Goal: Book appointment/travel/reservation

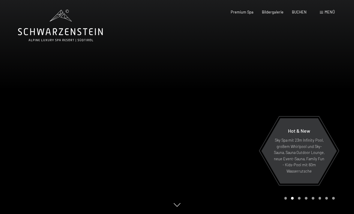
click at [320, 13] on span at bounding box center [320, 12] width 3 height 3
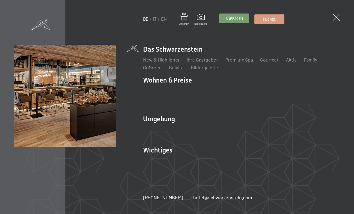
click at [229, 20] on span "Anfragen" at bounding box center [233, 18] width 17 height 5
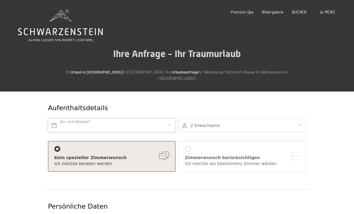
click at [111, 118] on input "text" at bounding box center [111, 124] width 127 height 13
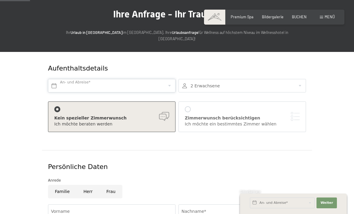
scroll to position [42, 0]
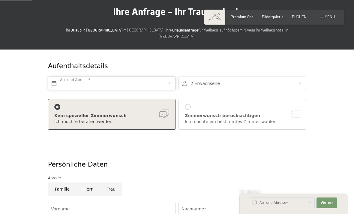
click at [56, 76] on input "text" at bounding box center [111, 82] width 127 height 13
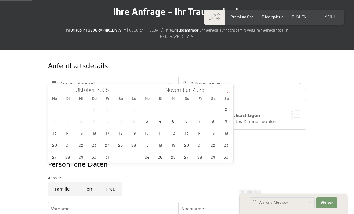
click at [224, 88] on span at bounding box center [228, 89] width 10 height 10
click at [227, 89] on icon at bounding box center [228, 91] width 4 height 4
type input "2026"
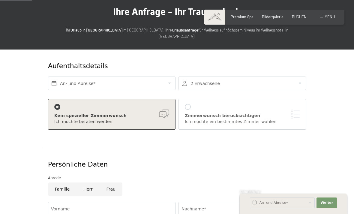
click at [227, 83] on div at bounding box center [241, 82] width 127 height 13
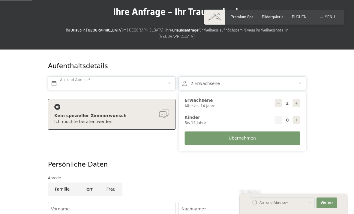
click at [146, 76] on input "text" at bounding box center [111, 82] width 127 height 13
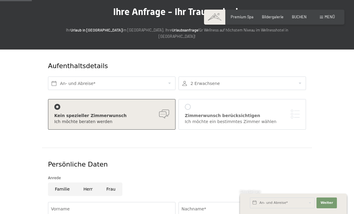
click at [233, 96] on div "Kein spezieller Zimmerwunsch Ich möchte beraten werden Zimmerwunsch berücksicht…" at bounding box center [176, 115] width 261 height 39
click at [158, 76] on input "text" at bounding box center [111, 82] width 127 height 13
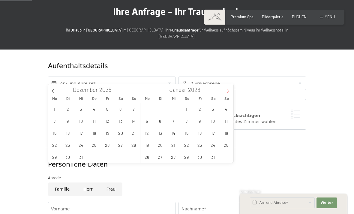
click at [232, 91] on span at bounding box center [228, 89] width 10 height 10
type input "2026"
click at [224, 119] on span "8" at bounding box center [226, 121] width 12 height 12
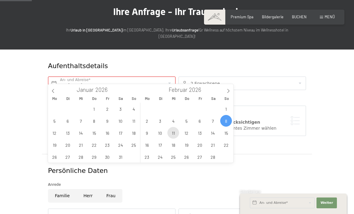
click at [175, 130] on span "11" at bounding box center [173, 133] width 12 height 12
type input "So. 08.02.2026 - Mi. 11.02.2026"
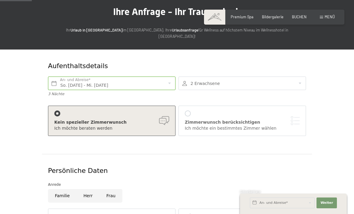
click at [230, 110] on div "Zimmerwunsch berücksichtigen Ich möchte ein bestimmtes Zimmer wählen" at bounding box center [242, 120] width 115 height 21
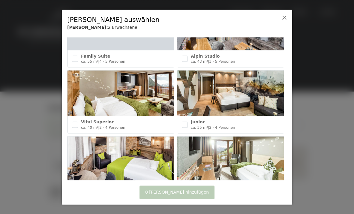
scroll to position [238, 0]
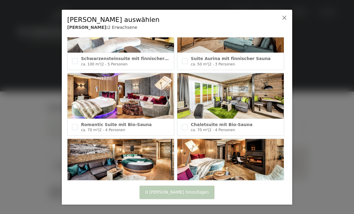
click at [286, 14] on div at bounding box center [278, 23] width 19 height 22
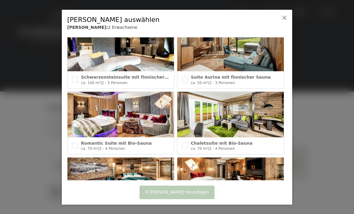
scroll to position [15, 0]
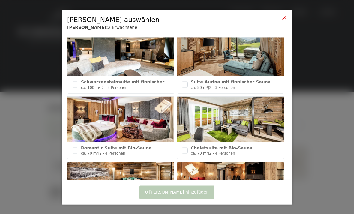
click at [284, 20] on div at bounding box center [284, 18] width 5 height 6
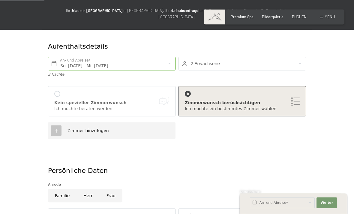
scroll to position [62, 0]
click at [124, 99] on div "Kein spezieller Zimmerwunsch" at bounding box center [111, 102] width 115 height 6
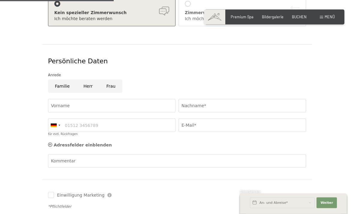
scroll to position [152, 0]
click at [108, 99] on input "Vorname" at bounding box center [111, 105] width 127 height 13
type input "Matthias"
click at [215, 99] on input "Nachname*" at bounding box center [241, 105] width 127 height 13
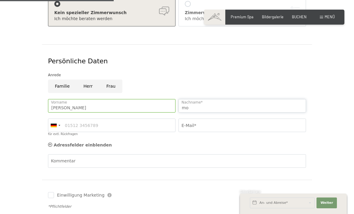
type input "m"
type input "Moser"
click at [200, 120] on input "E-Mail*" at bounding box center [241, 124] width 127 height 13
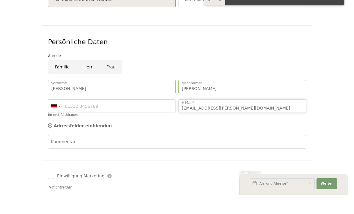
click at [218, 118] on input "matthi.moser@gnail.com" at bounding box center [241, 124] width 127 height 13
type input "matthi.moser@gmail.com"
click at [317, 50] on form "Aufenthaltsdetails So. 08.02.2026 - Mi. 11.02.2026 An- und Abreise* 3 Nächte 2 …" at bounding box center [177, 90] width 318 height 301
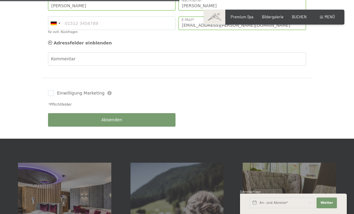
scroll to position [252, 0]
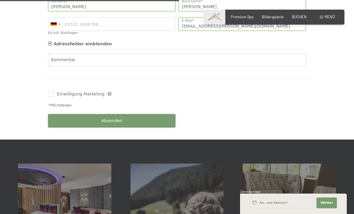
click at [143, 114] on button "Absenden" at bounding box center [111, 120] width 127 height 13
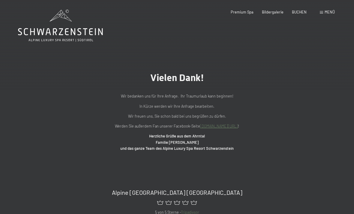
click at [68, 31] on icon at bounding box center [60, 31] width 85 height 7
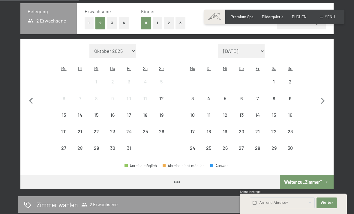
scroll to position [124, 0]
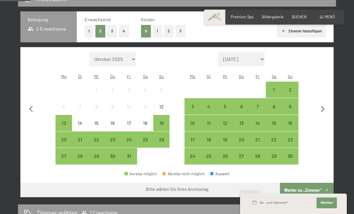
click at [255, 52] on select "November 2025 Dezember 2025 Januar 2026 Februar 2026 März 2026 April 2026 Mai 2…" at bounding box center [241, 59] width 47 height 14
select select "2026-01-01"
select select "2026-02-01"
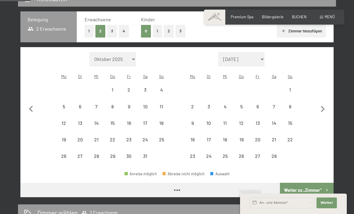
select select "2026-01-01"
select select "2026-02-01"
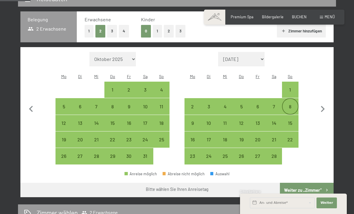
click at [289, 104] on div "8" at bounding box center [289, 111] width 15 height 15
select select "2026-01-01"
select select "2026-02-01"
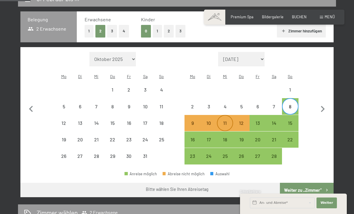
click at [221, 115] on div "11" at bounding box center [224, 122] width 15 height 15
select select "2026-01-01"
select select "2026-02-01"
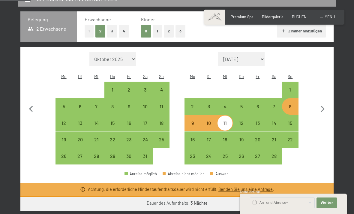
click at [288, 104] on div "8" at bounding box center [289, 111] width 15 height 15
select select "2026-01-01"
select select "2026-02-01"
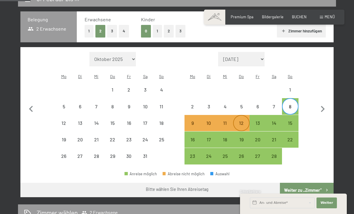
click at [238, 120] on div "12" at bounding box center [240, 127] width 15 height 15
select select "2026-01-01"
select select "2026-02-01"
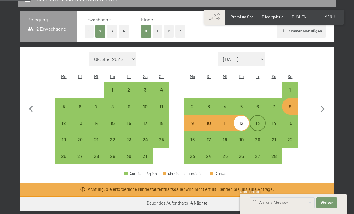
click at [255, 120] on div "13" at bounding box center [257, 127] width 15 height 15
select select "2026-01-01"
select select "2026-02-01"
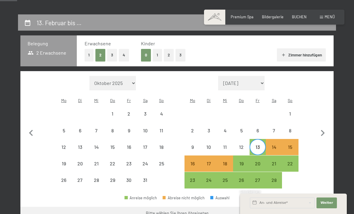
scroll to position [100, 0]
click at [294, 128] on div "8" at bounding box center [289, 135] width 15 height 15
select select "2026-01-01"
select select "2026-02-01"
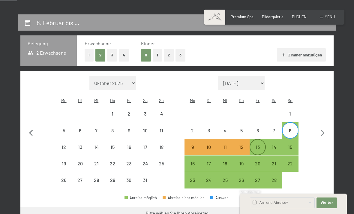
click at [255, 144] on div "13" at bounding box center [257, 151] width 15 height 15
select select "2026-01-01"
select select "2026-02-01"
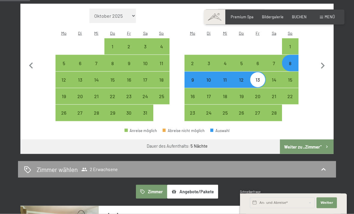
scroll to position [168, 0]
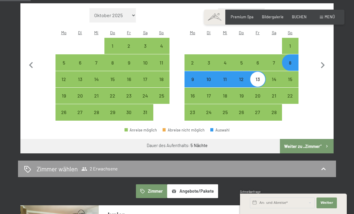
click at [307, 140] on button "Weiter zu „Zimmer“" at bounding box center [307, 146] width 54 height 14
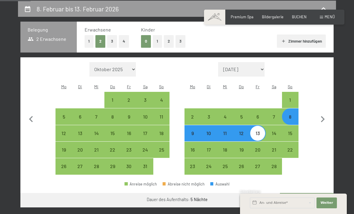
select select "2026-01-01"
select select "2026-02-01"
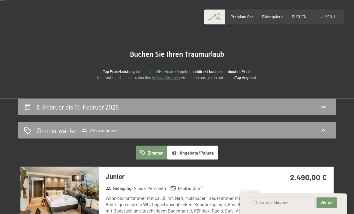
scroll to position [0, 0]
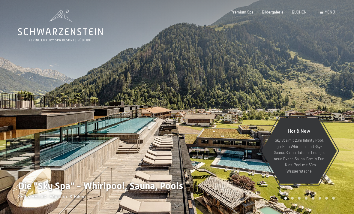
click at [317, 11] on div "Buchen Anfragen Premium Spa Bildergalerie BUCHEN Menü DE IT EN Gutschein Bilder…" at bounding box center [273, 12] width 121 height 5
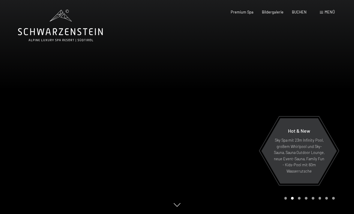
click at [321, 10] on div "Menü" at bounding box center [326, 12] width 15 height 5
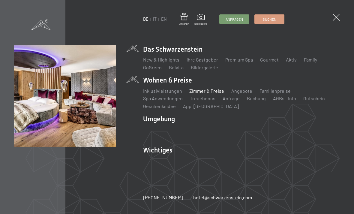
click at [205, 91] on link "Zimmer & Preise" at bounding box center [206, 91] width 35 height 6
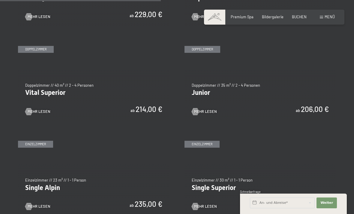
scroll to position [662, 0]
